Goal: Check status

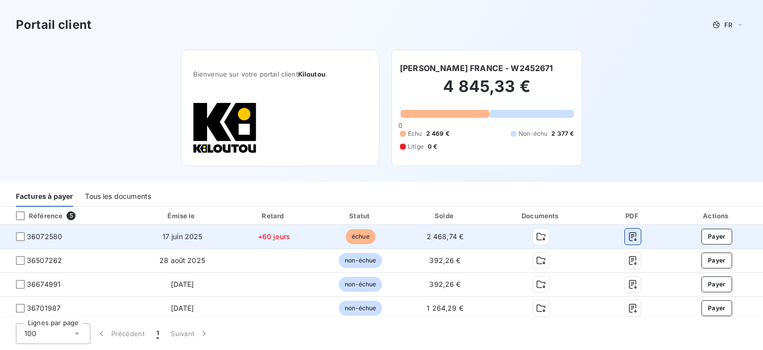
click at [629, 239] on icon "button" at bounding box center [632, 236] width 7 height 9
